Goal: Check status: Check status

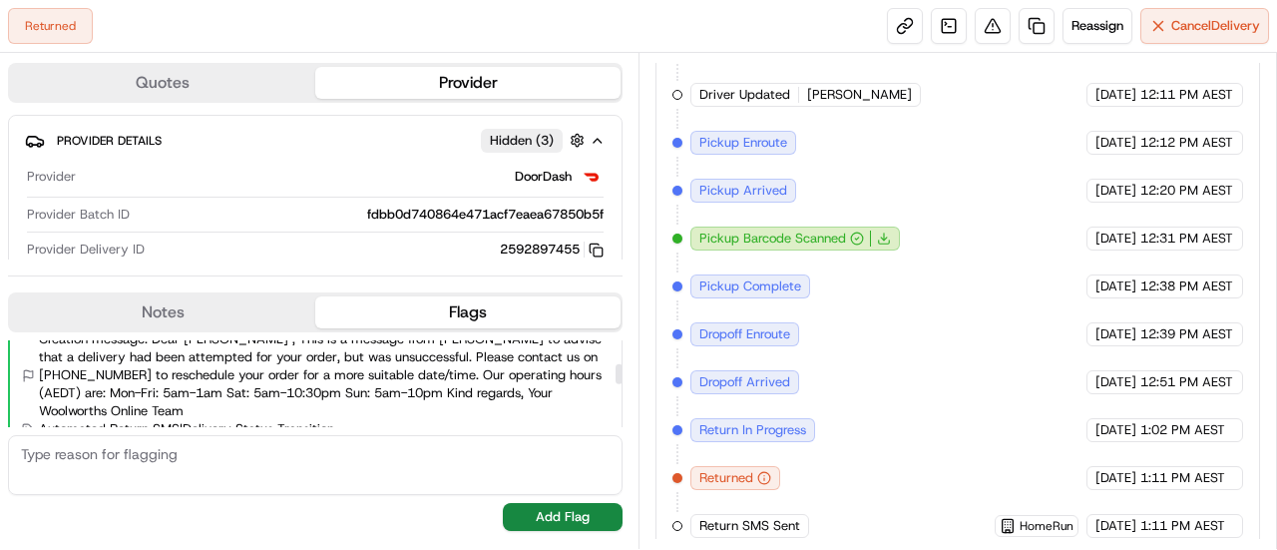
scroll to position [108, 0]
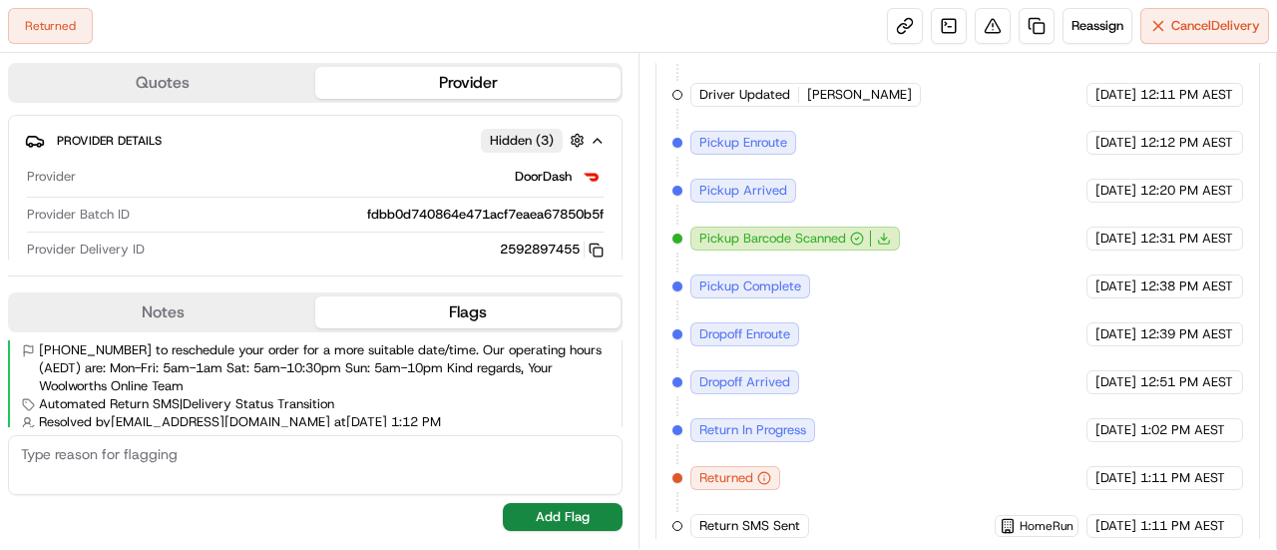
drag, startPoint x: 628, startPoint y: 368, endPoint x: 628, endPoint y: 390, distance: 21.9
click at [628, 390] on div "Quotes Provider Provider Details Hidden ( 3 ) Provider DoorDash Provider Batch …" at bounding box center [319, 301] width 638 height 496
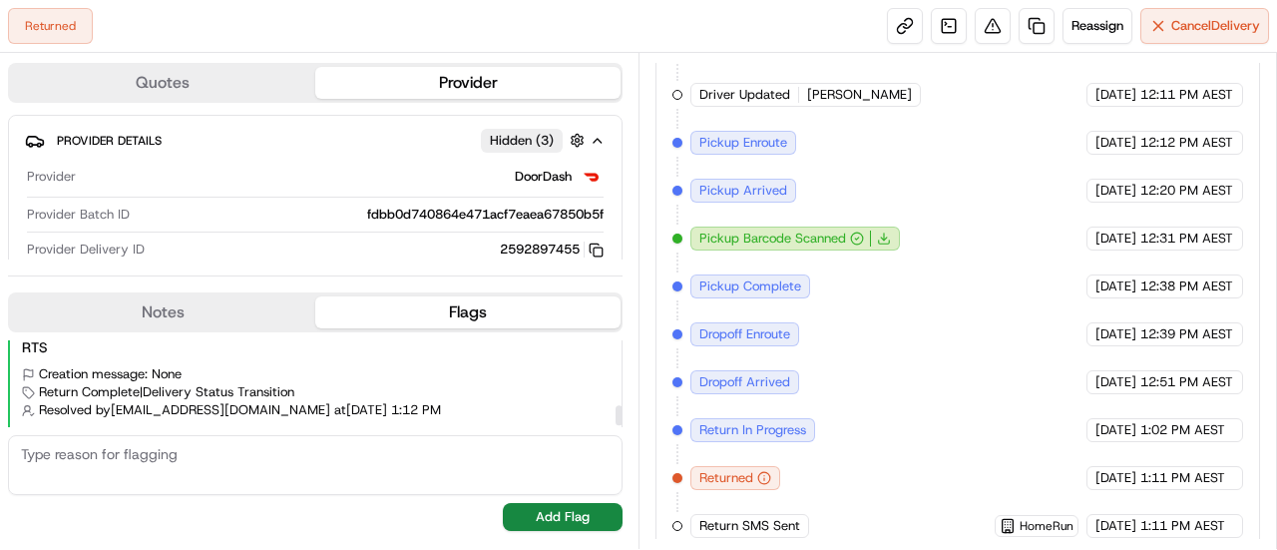
scroll to position [307, 0]
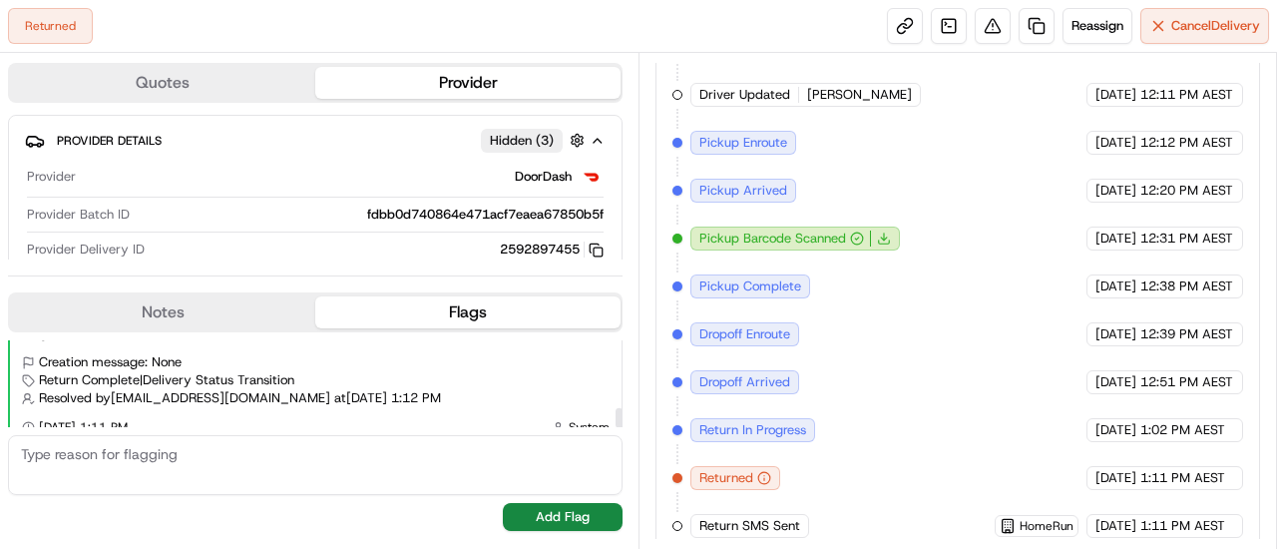
drag, startPoint x: 616, startPoint y: 358, endPoint x: 633, endPoint y: 451, distance: 94.3
click at [622, 427] on div at bounding box center [618, 417] width 7 height 19
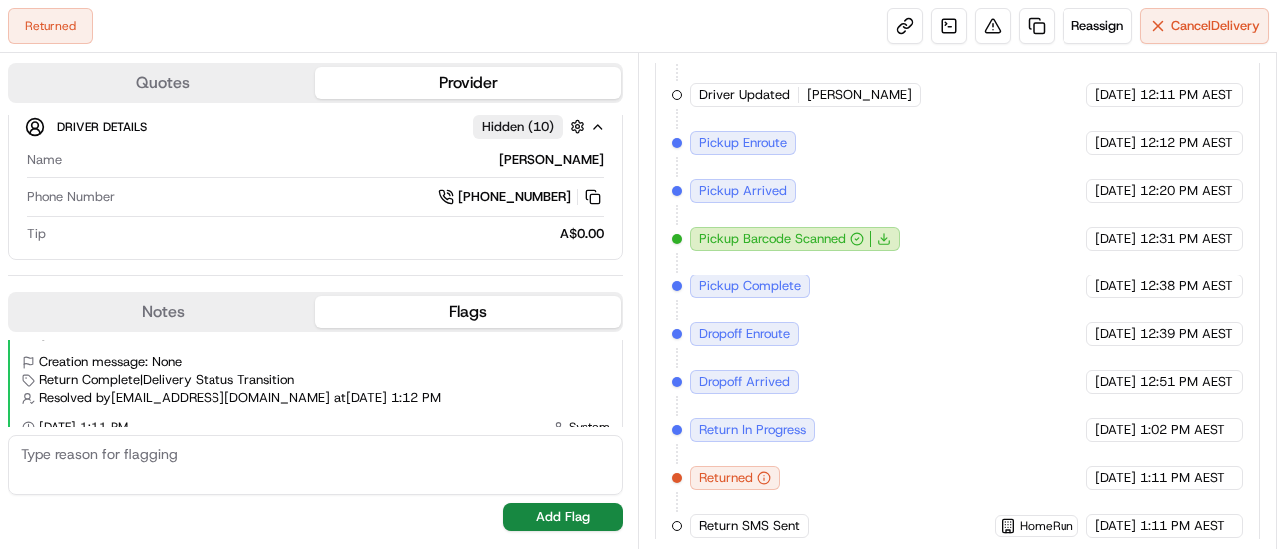
scroll to position [787, 0]
